Goal: Communication & Community: Answer question/provide support

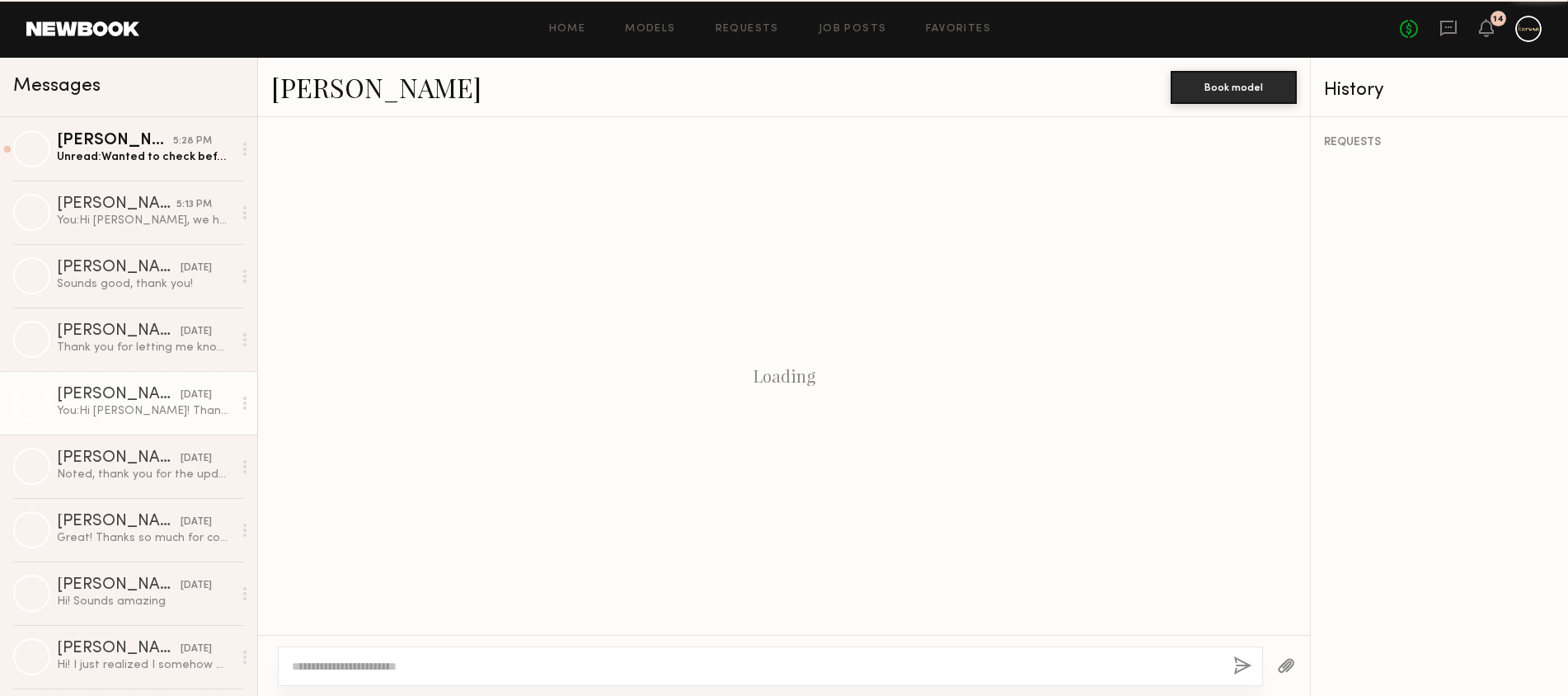
scroll to position [1797, 0]
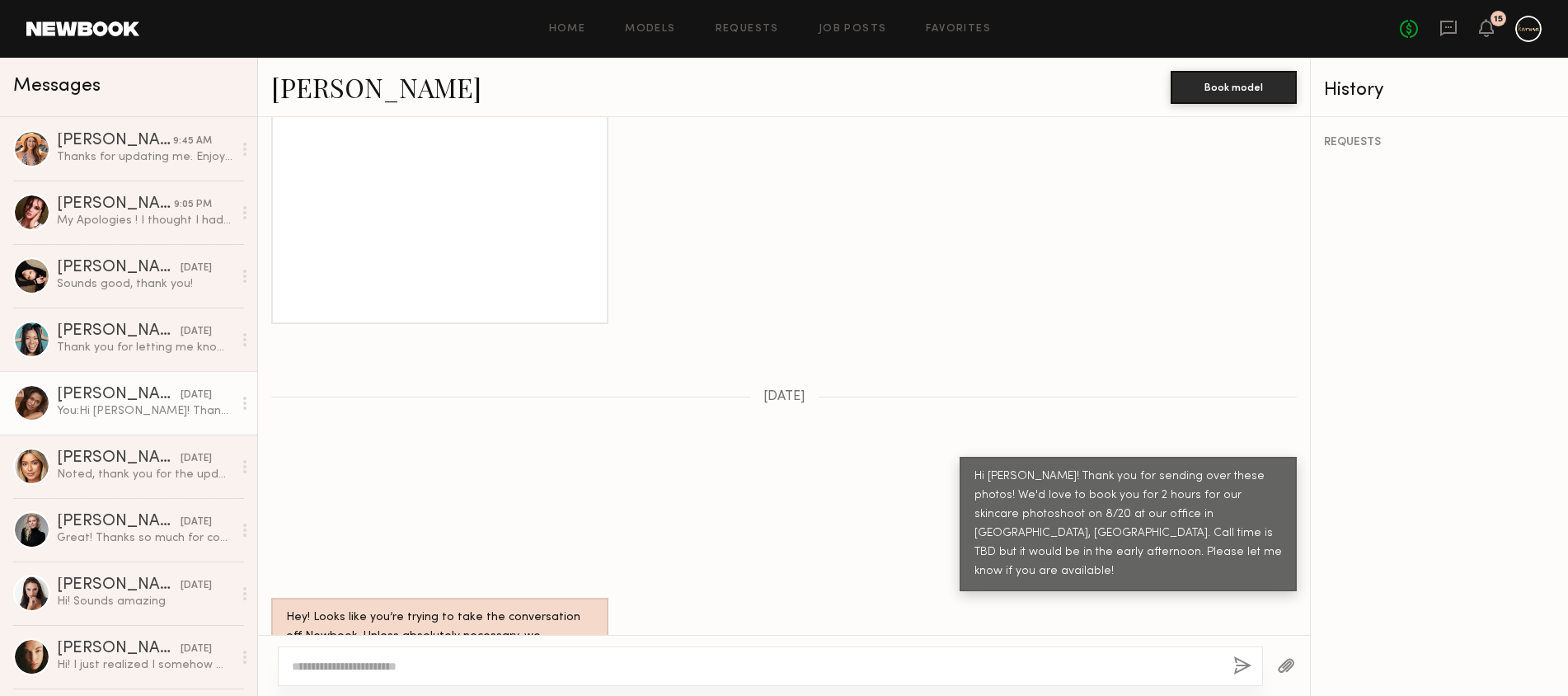
click at [530, 672] on textarea at bounding box center [756, 666] width 928 height 16
click at [374, 662] on textarea at bounding box center [756, 666] width 928 height 16
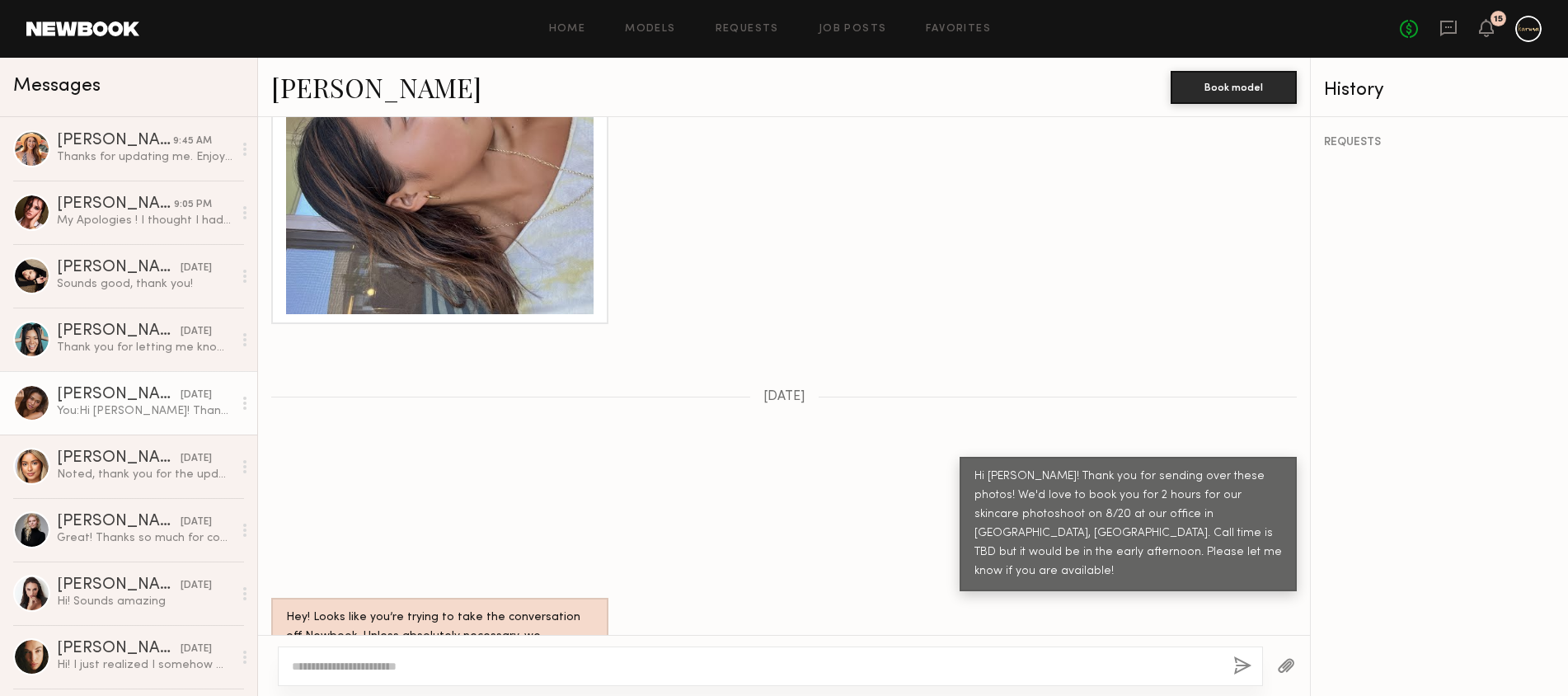
click at [361, 663] on textarea at bounding box center [756, 666] width 928 height 16
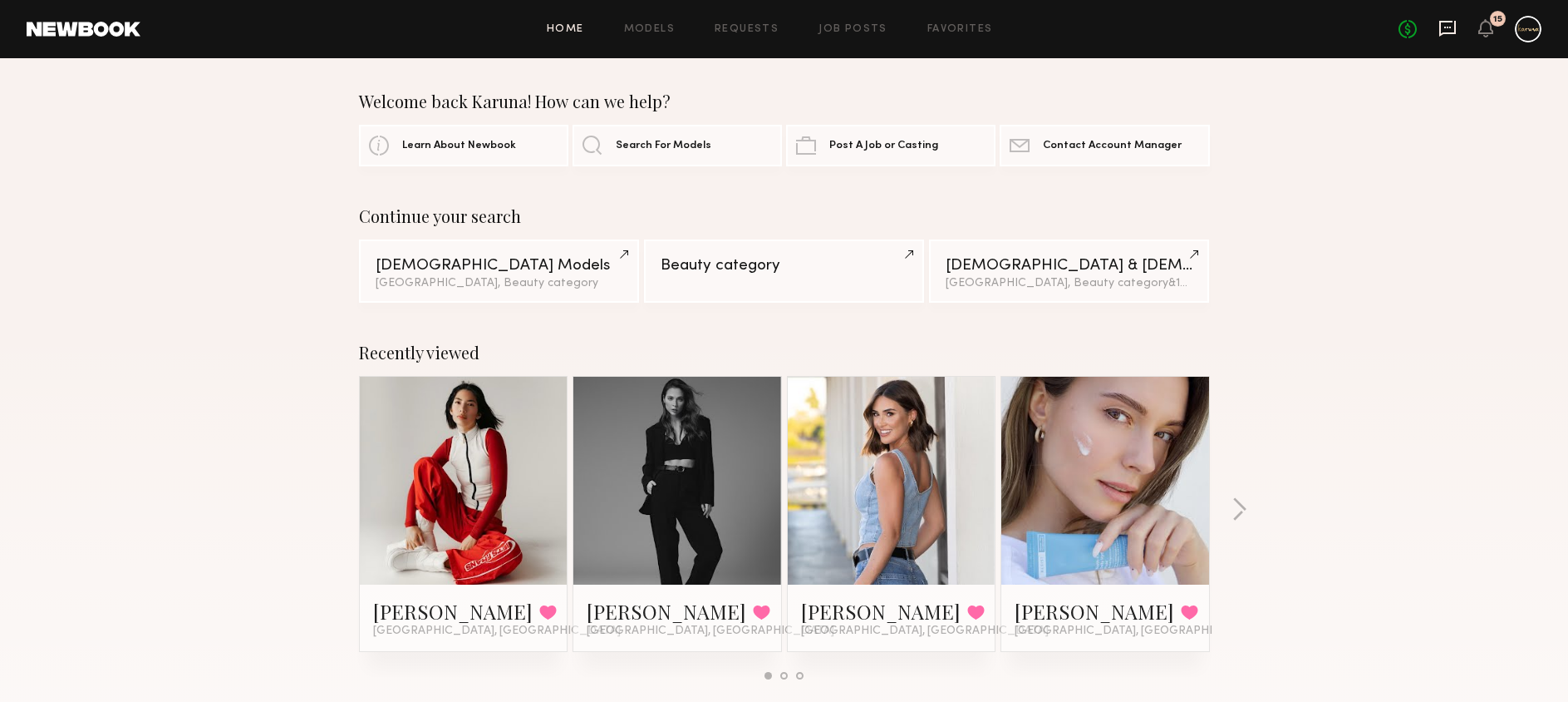
click at [1453, 26] on icon at bounding box center [1448, 28] width 18 height 18
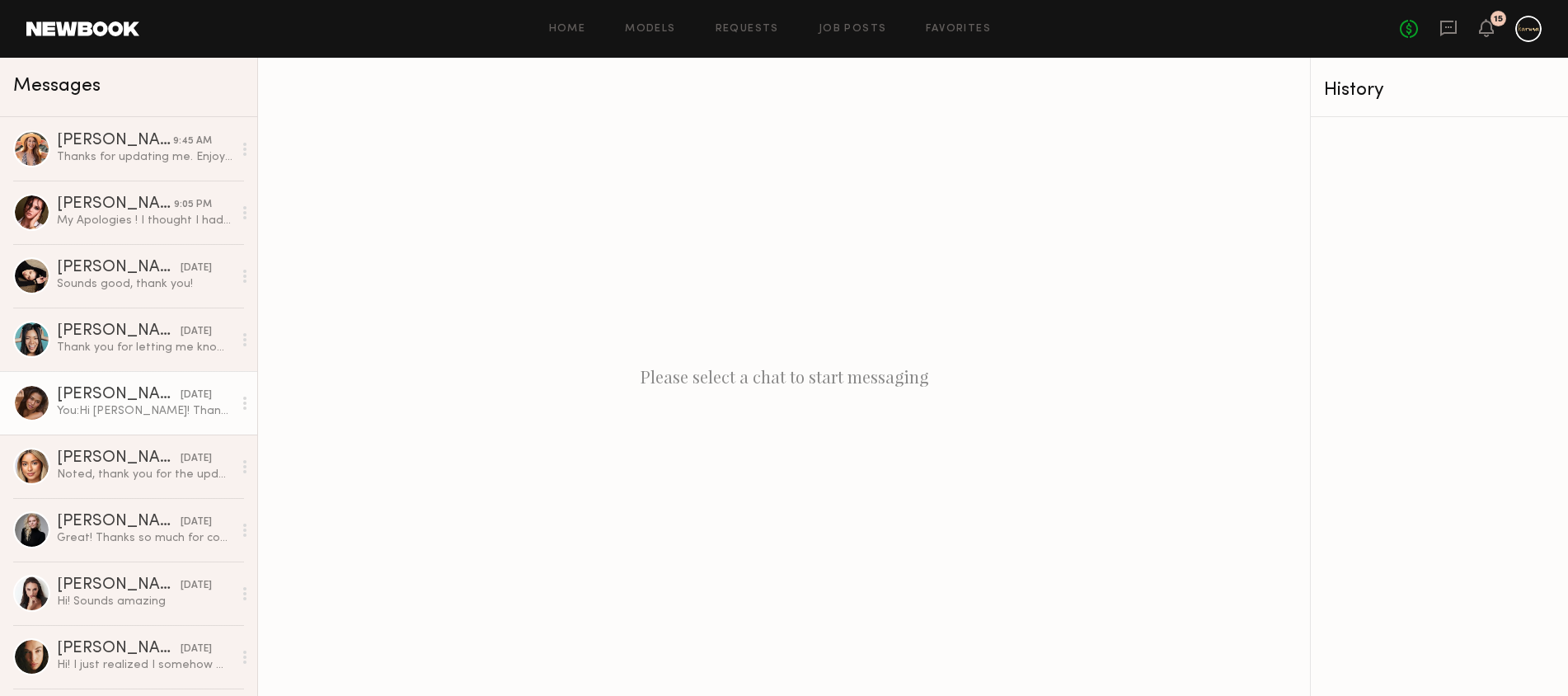
click at [127, 403] on div "You: Hi Kayla! Thank you for sending over these photos! We'd love to book you f…" at bounding box center [145, 410] width 175 height 15
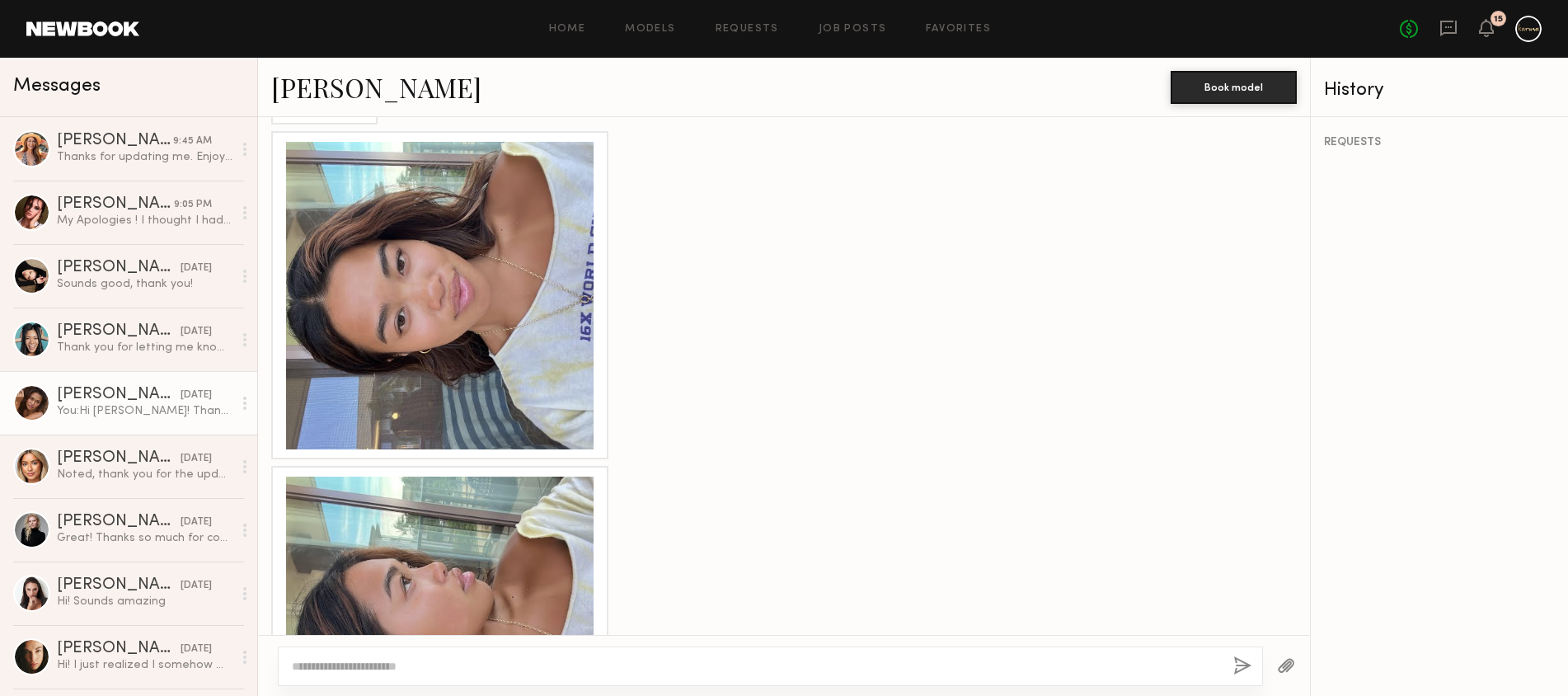
scroll to position [1797, 0]
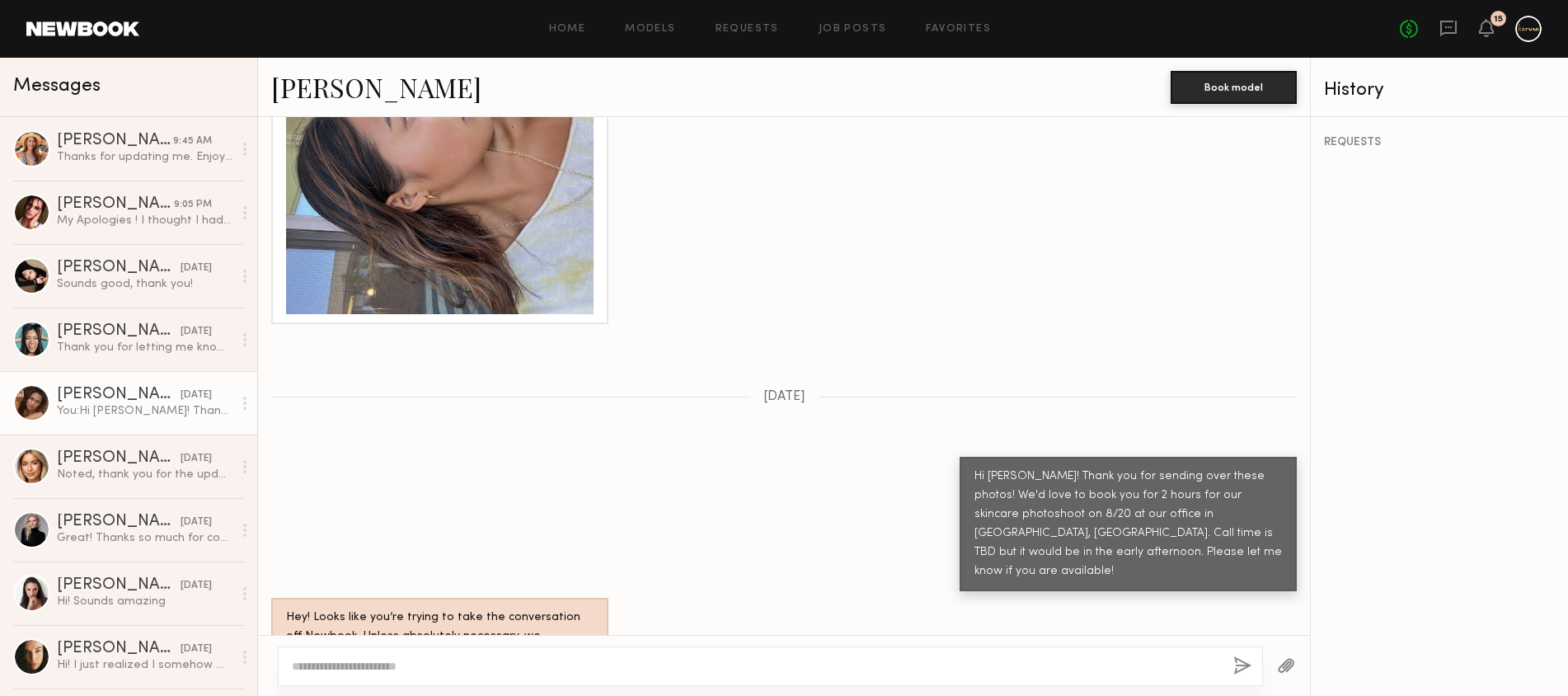
click at [520, 661] on textarea at bounding box center [756, 666] width 928 height 16
type textarea "**********"
click at [1238, 666] on button "button" at bounding box center [1242, 666] width 18 height 21
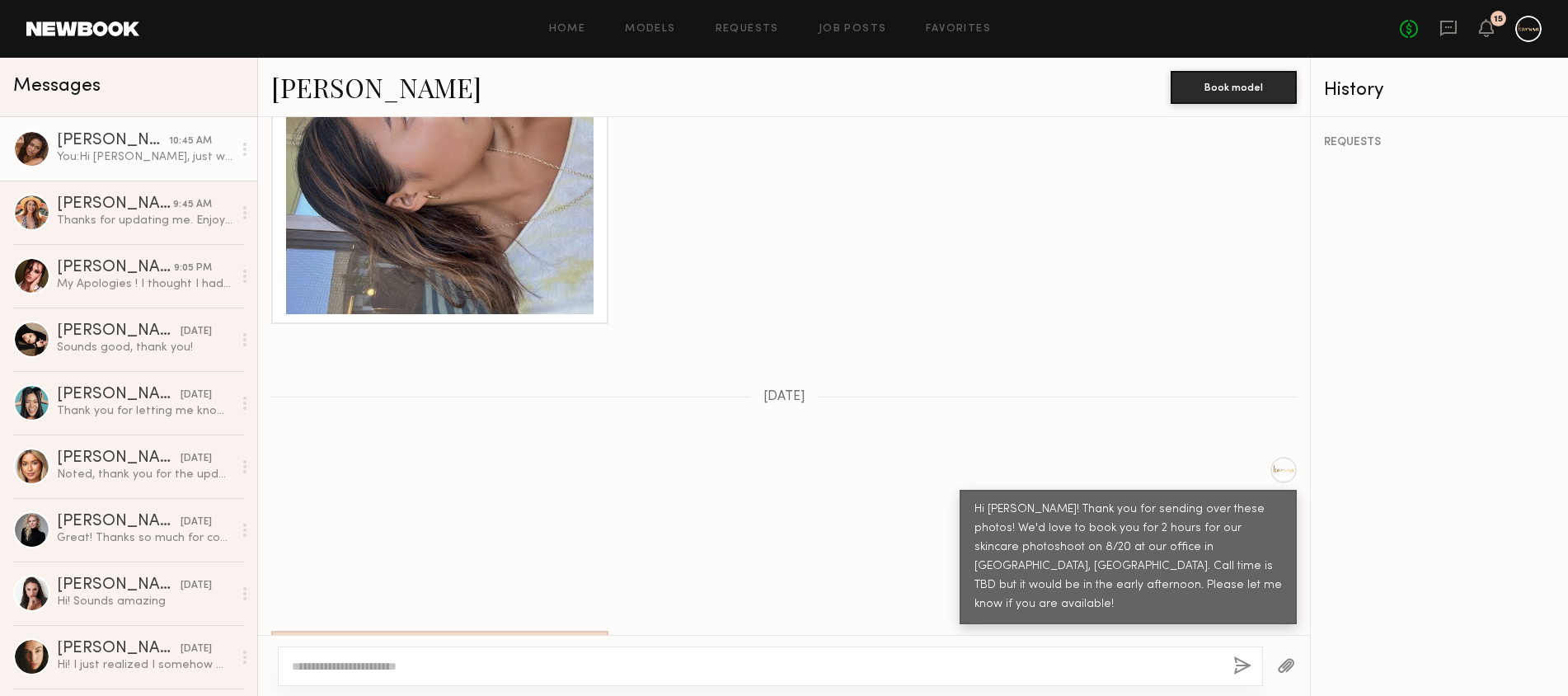
scroll to position [2148, 0]
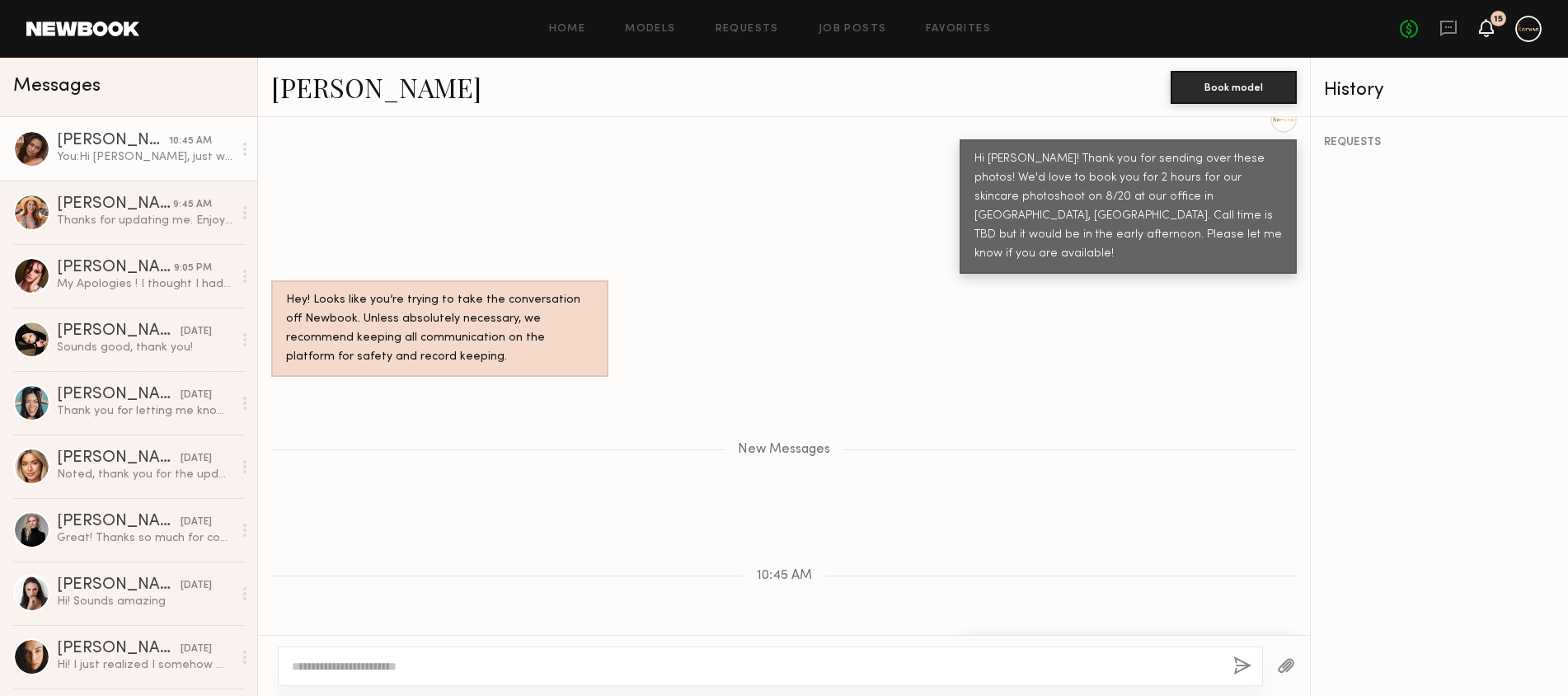
click at [1487, 31] on icon at bounding box center [1486, 27] width 14 height 12
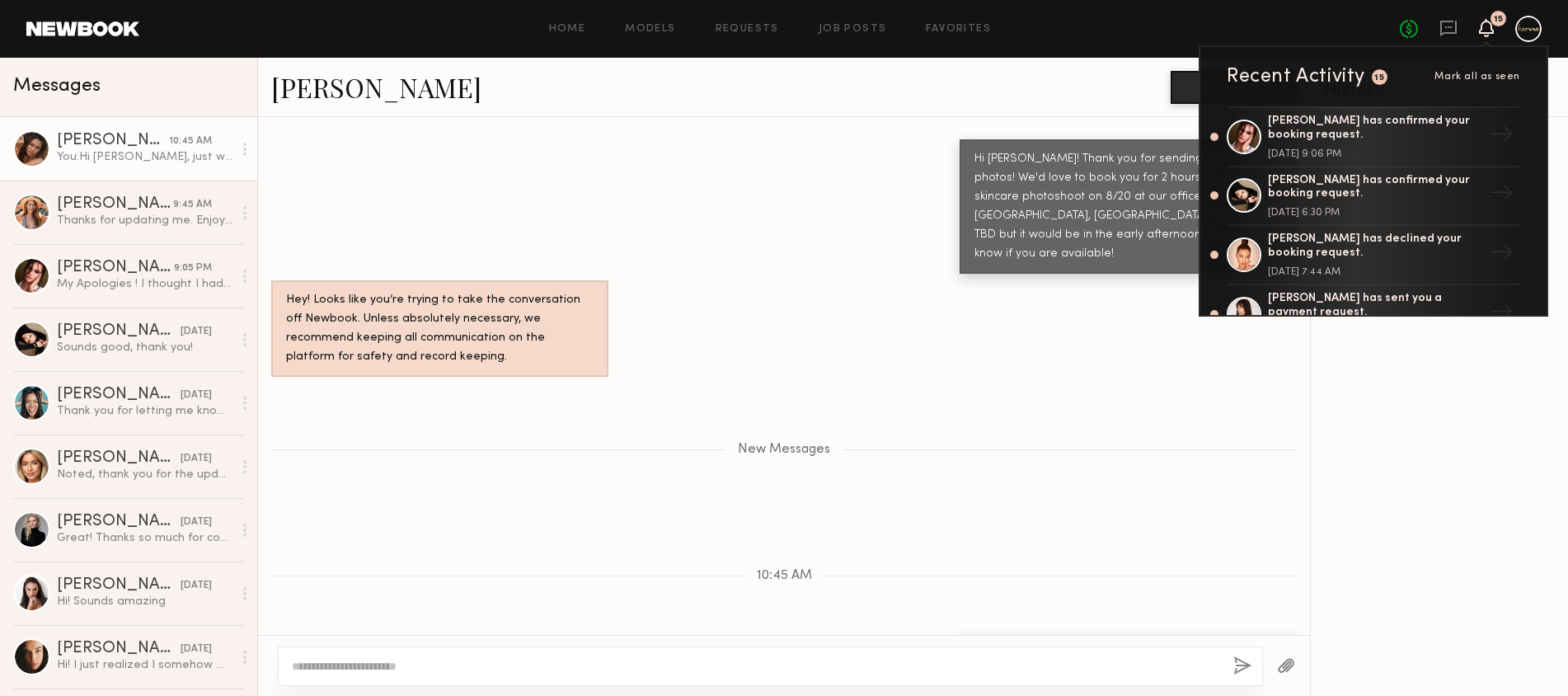
click at [758, 175] on div "Hi [PERSON_NAME]! Thank you for sending over these photos! We'd love to book yo…" at bounding box center [784, 190] width 1052 height 167
